Goal: Transaction & Acquisition: Download file/media

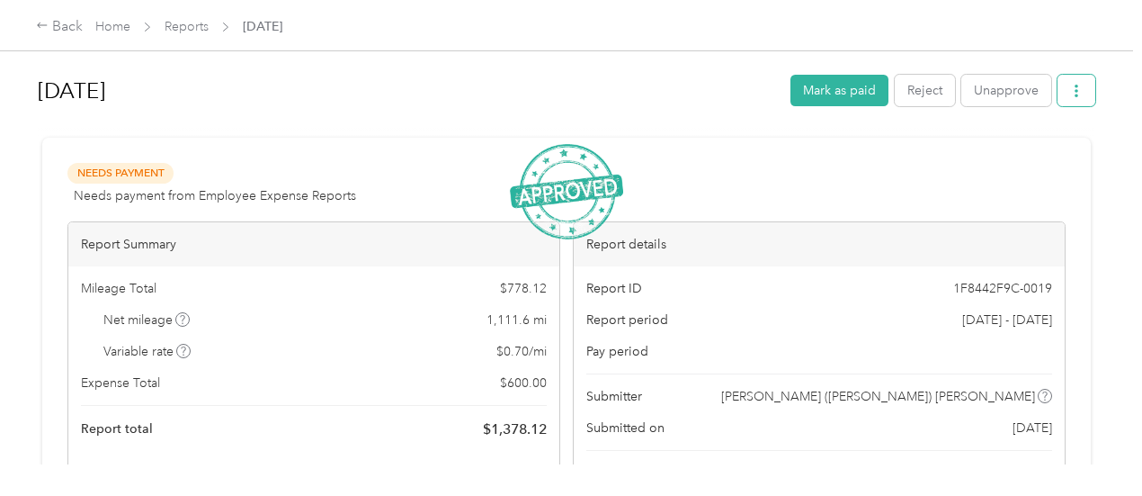
click at [1070, 94] on icon "button" at bounding box center [1076, 91] width 13 height 13
click at [1028, 158] on span "Download" at bounding box center [1020, 156] width 59 height 19
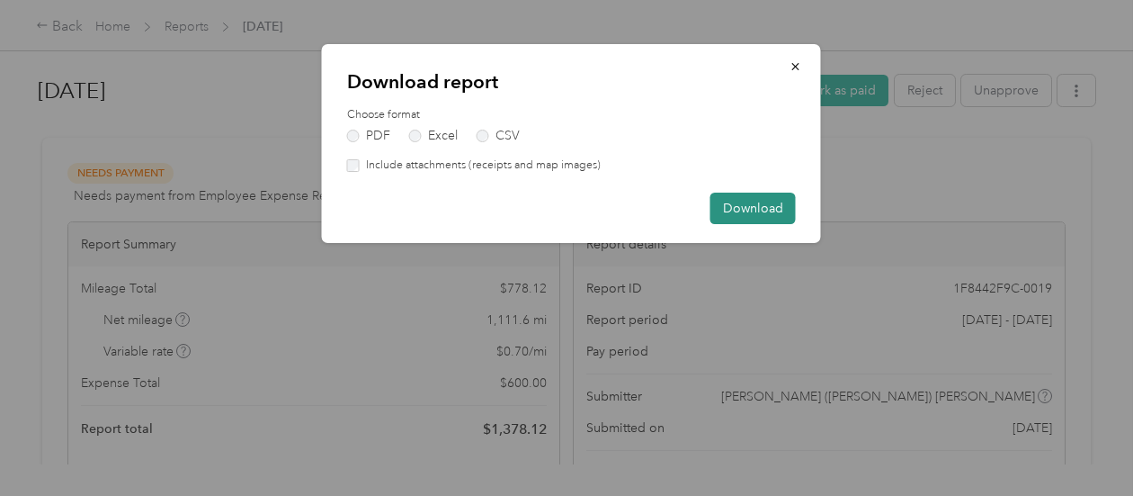
click at [737, 210] on button "Download" at bounding box center [752, 207] width 85 height 31
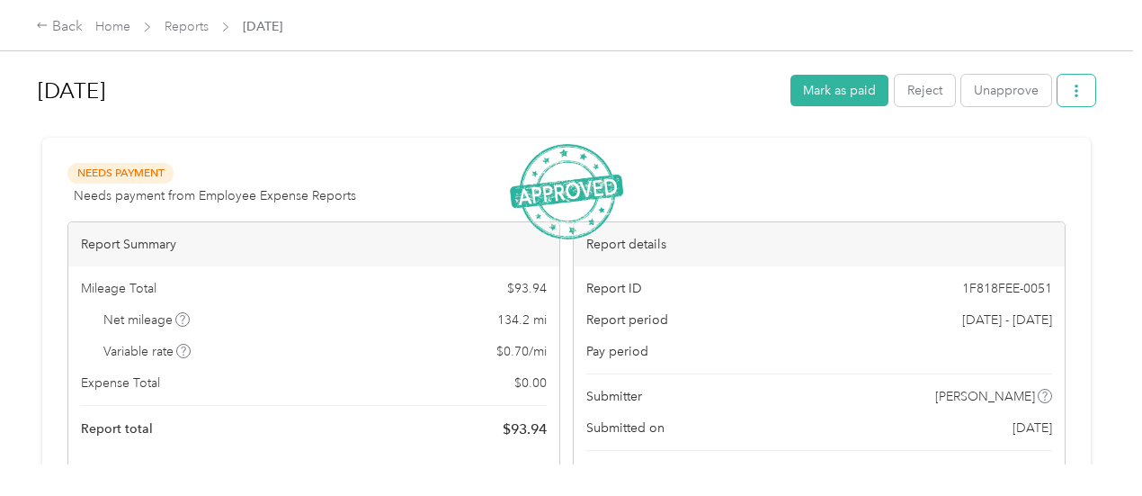
click at [1087, 91] on button "button" at bounding box center [1077, 90] width 38 height 31
click at [1053, 152] on div "Download" at bounding box center [1025, 156] width 107 height 19
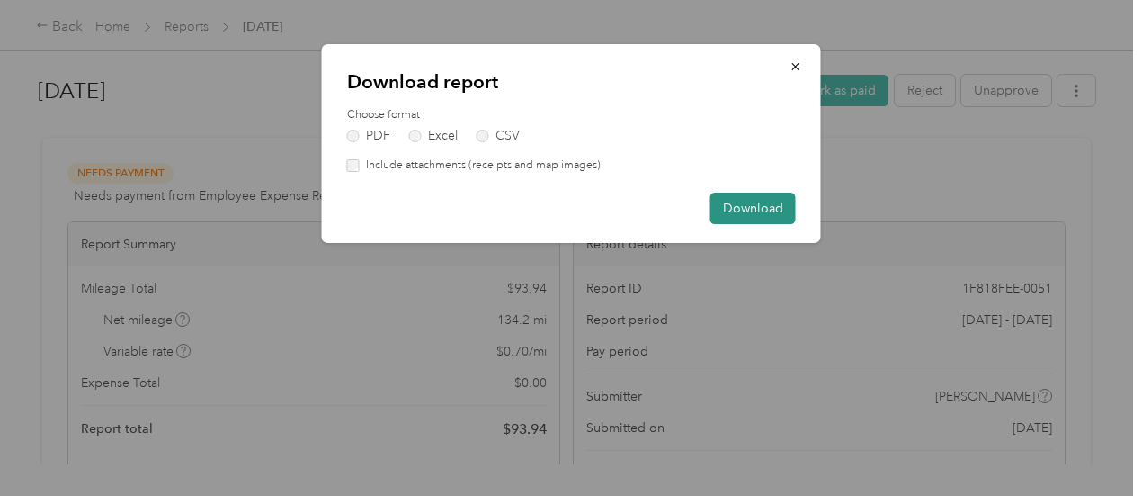
click at [773, 206] on button "Download" at bounding box center [752, 207] width 85 height 31
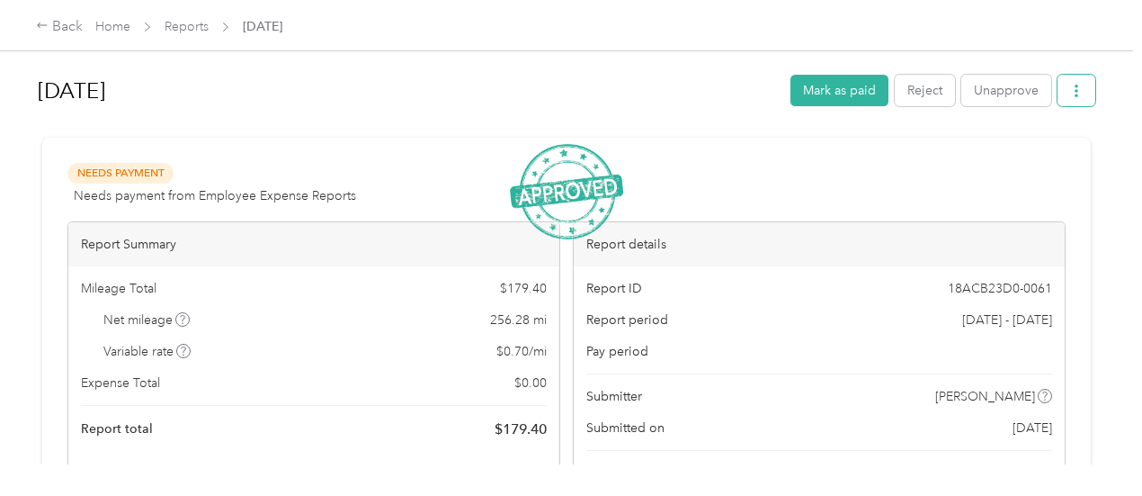
click at [1070, 91] on icon "button" at bounding box center [1076, 91] width 13 height 13
click at [1050, 158] on div "Download" at bounding box center [1025, 156] width 107 height 19
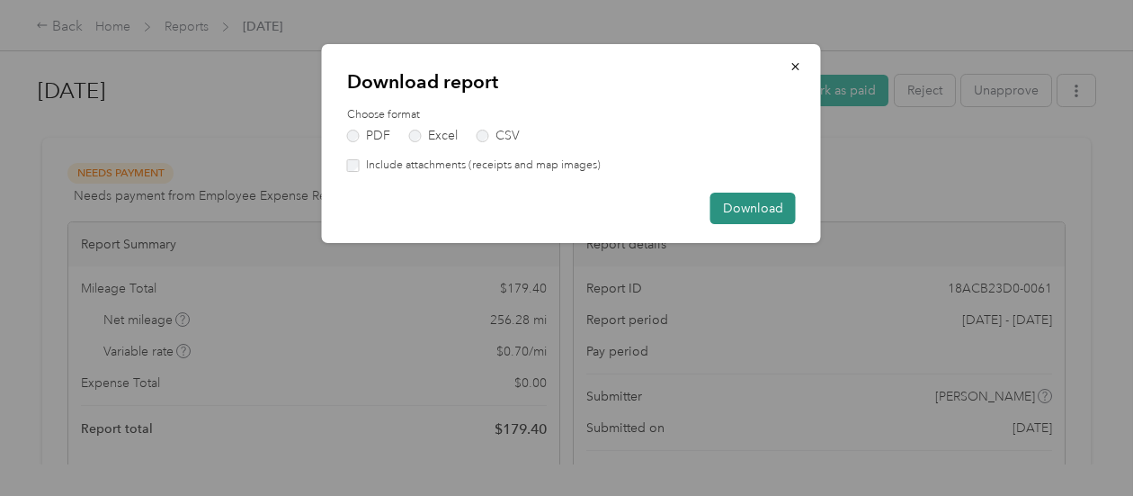
click at [773, 208] on button "Download" at bounding box center [752, 207] width 85 height 31
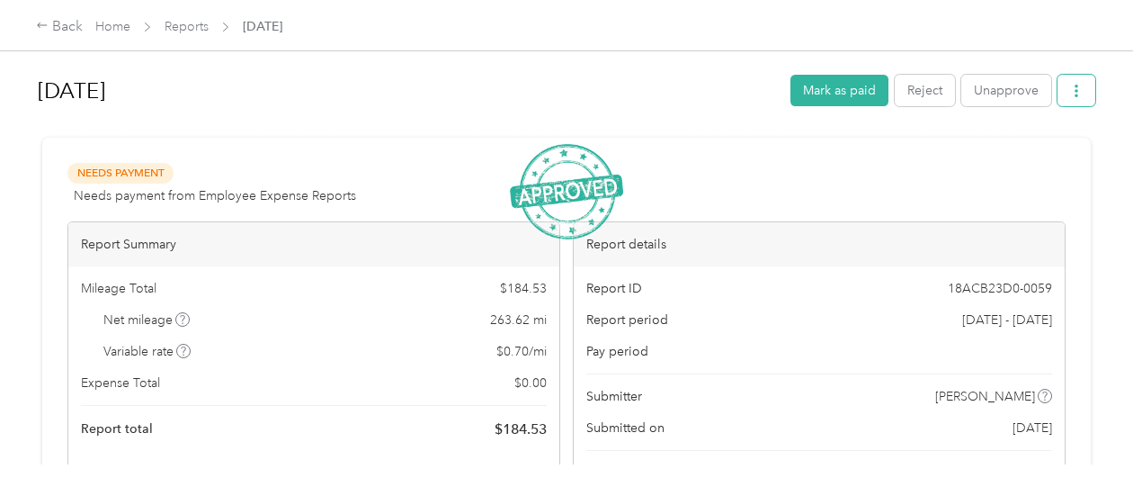
click at [1082, 88] on button "button" at bounding box center [1077, 90] width 38 height 31
click at [1053, 152] on div "Download" at bounding box center [1025, 156] width 107 height 19
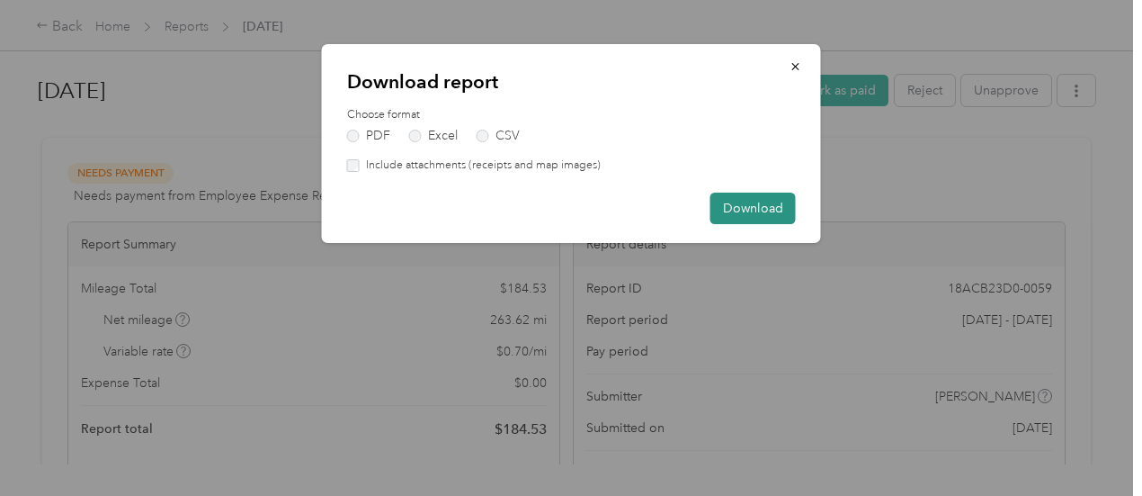
click at [763, 201] on button "Download" at bounding box center [752, 207] width 85 height 31
